Goal: Task Accomplishment & Management: Manage account settings

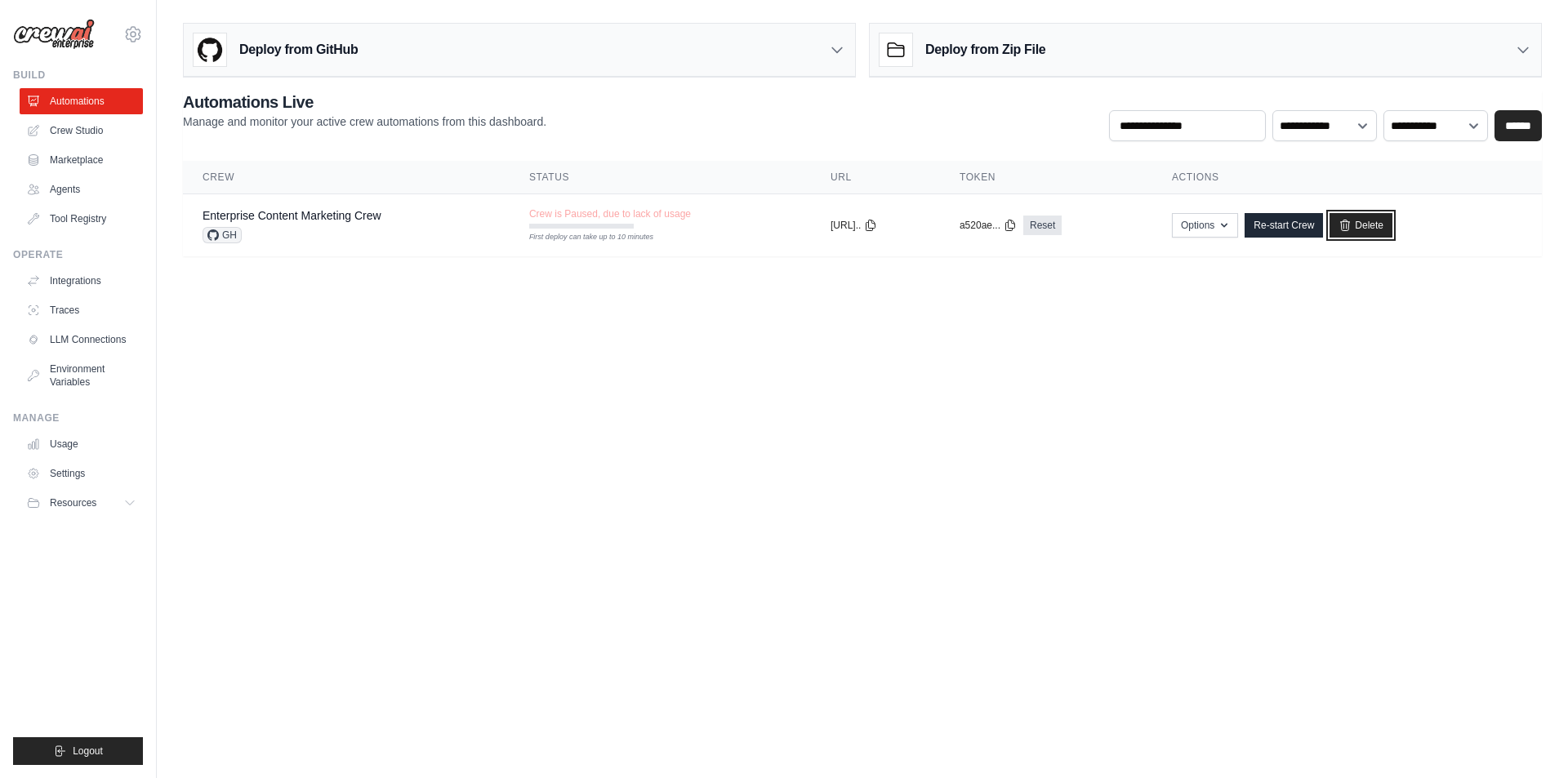
click at [1384, 222] on link "Delete" at bounding box center [1361, 225] width 63 height 24
click at [76, 192] on link "Agents" at bounding box center [83, 189] width 123 height 26
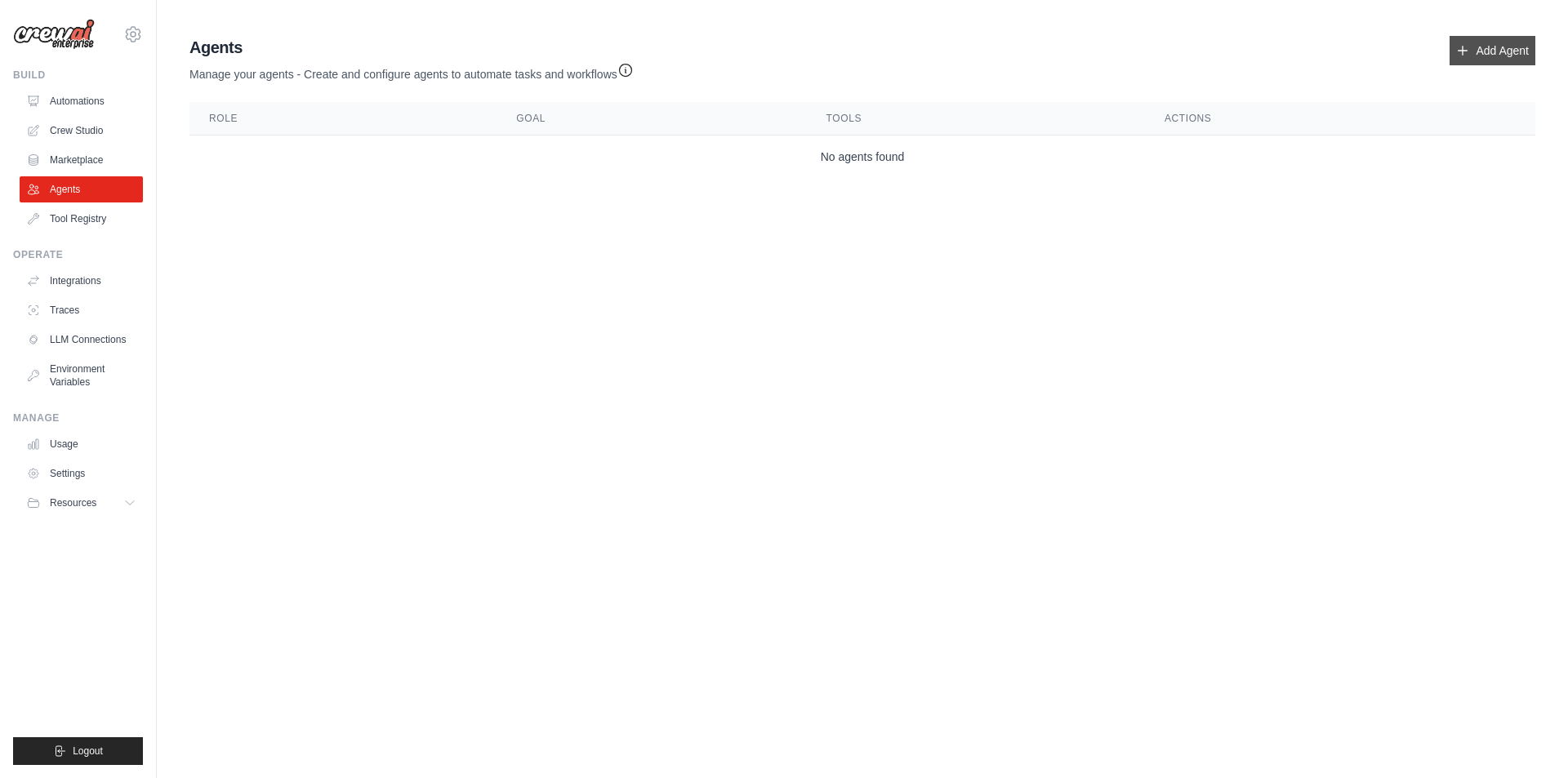
click at [1468, 58] on link "Add Agent" at bounding box center [1493, 51] width 86 height 30
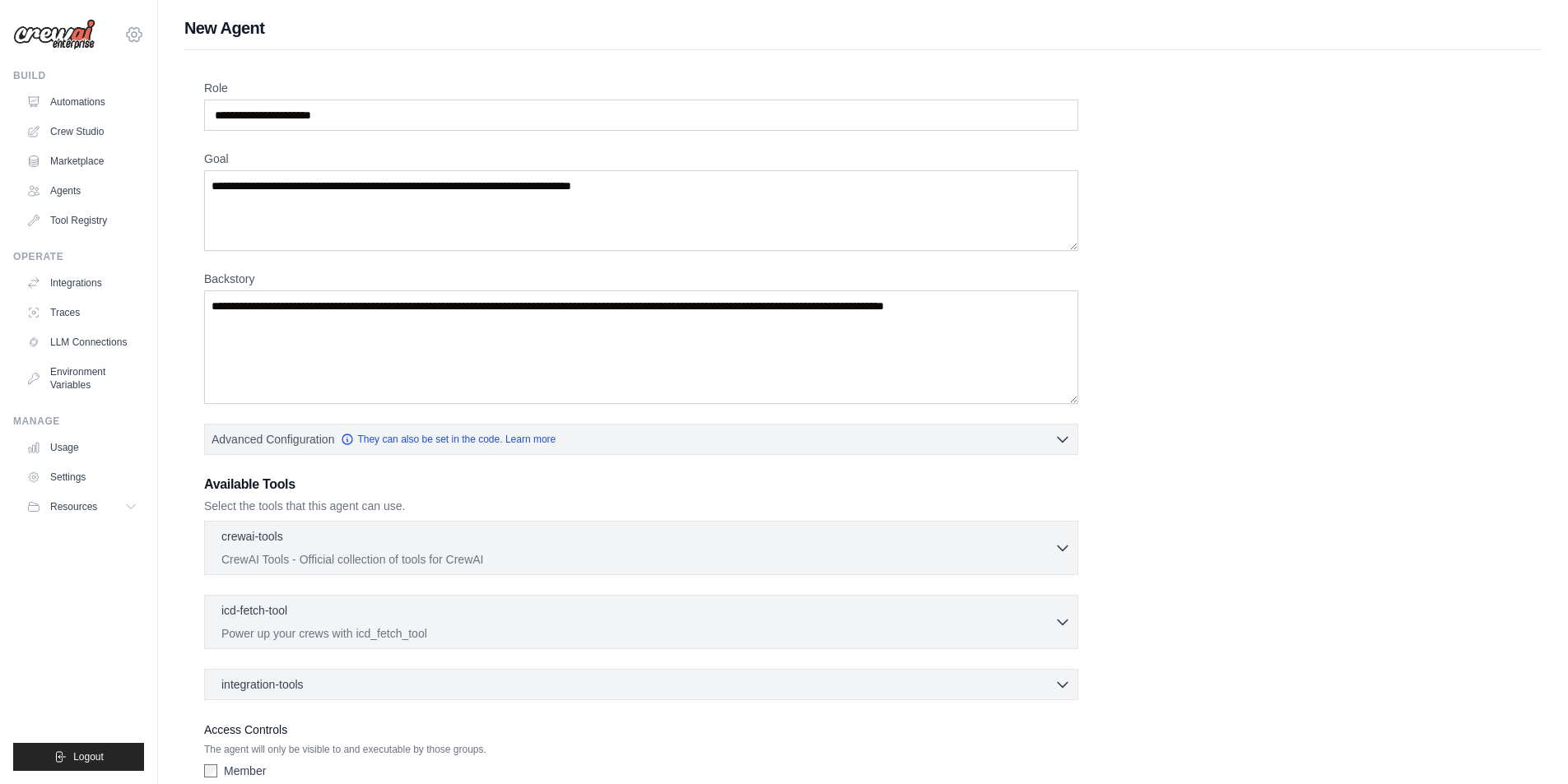
click at [128, 35] on icon at bounding box center [133, 34] width 20 height 20
click at [110, 115] on link "Settings" at bounding box center [134, 110] width 145 height 30
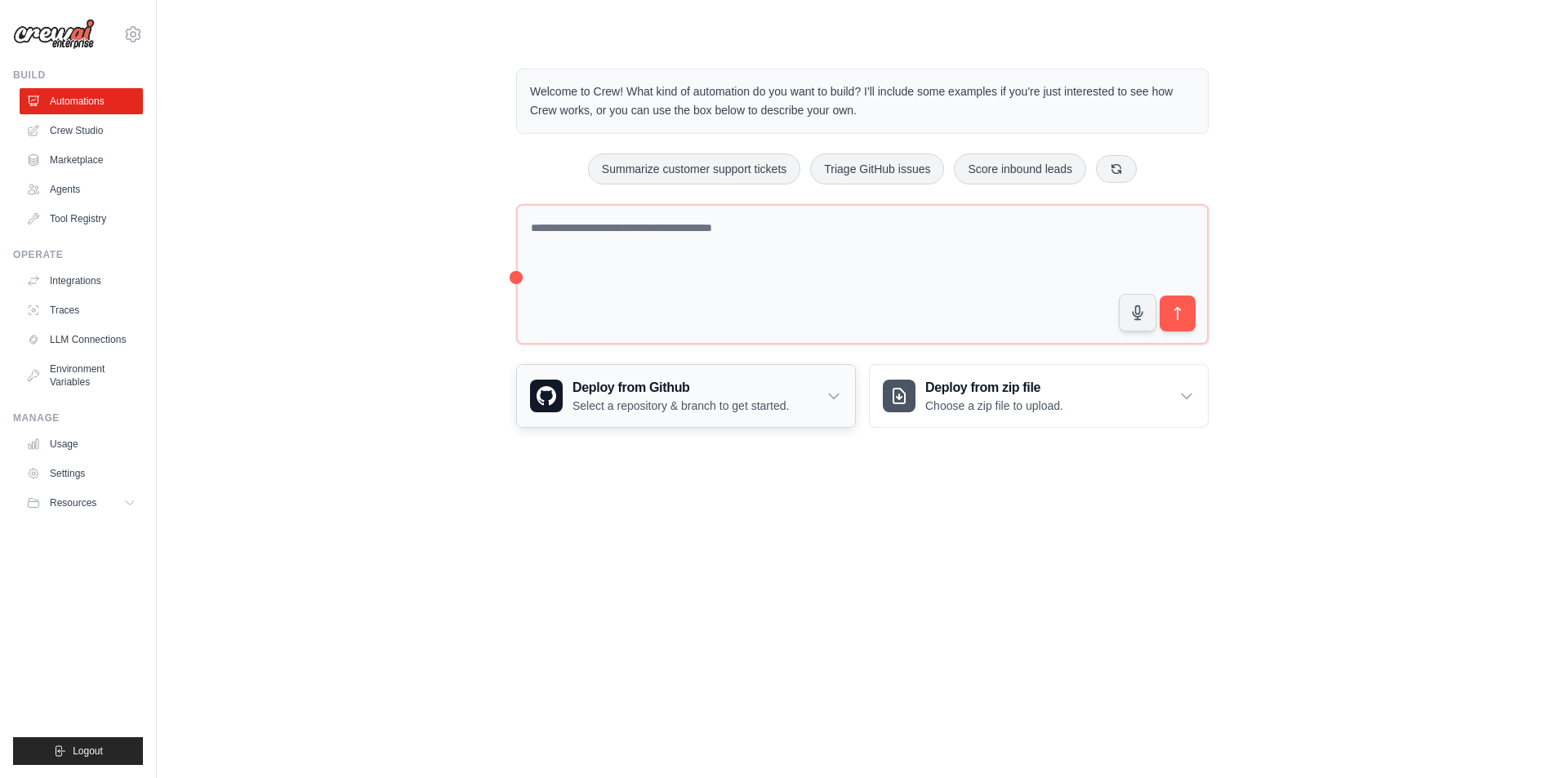
click at [791, 375] on div "Deploy from Github Select a repository & branch to get started." at bounding box center [685, 396] width 338 height 62
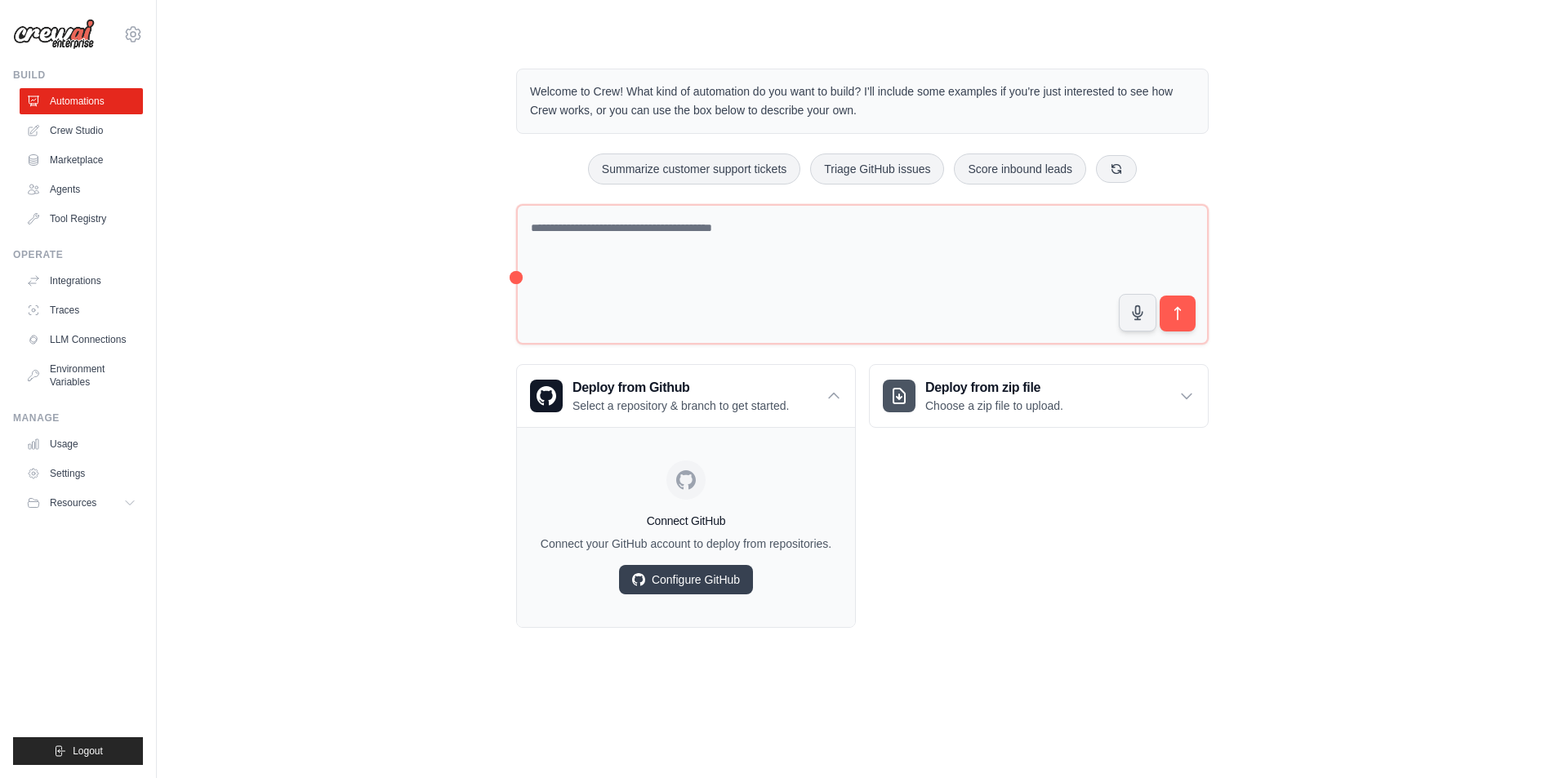
click at [351, 317] on div "Welcome to Crew! What kind of automation do you want to build? I'll include som…" at bounding box center [862, 348] width 1359 height 612
